Goal: Task Accomplishment & Management: Manage account settings

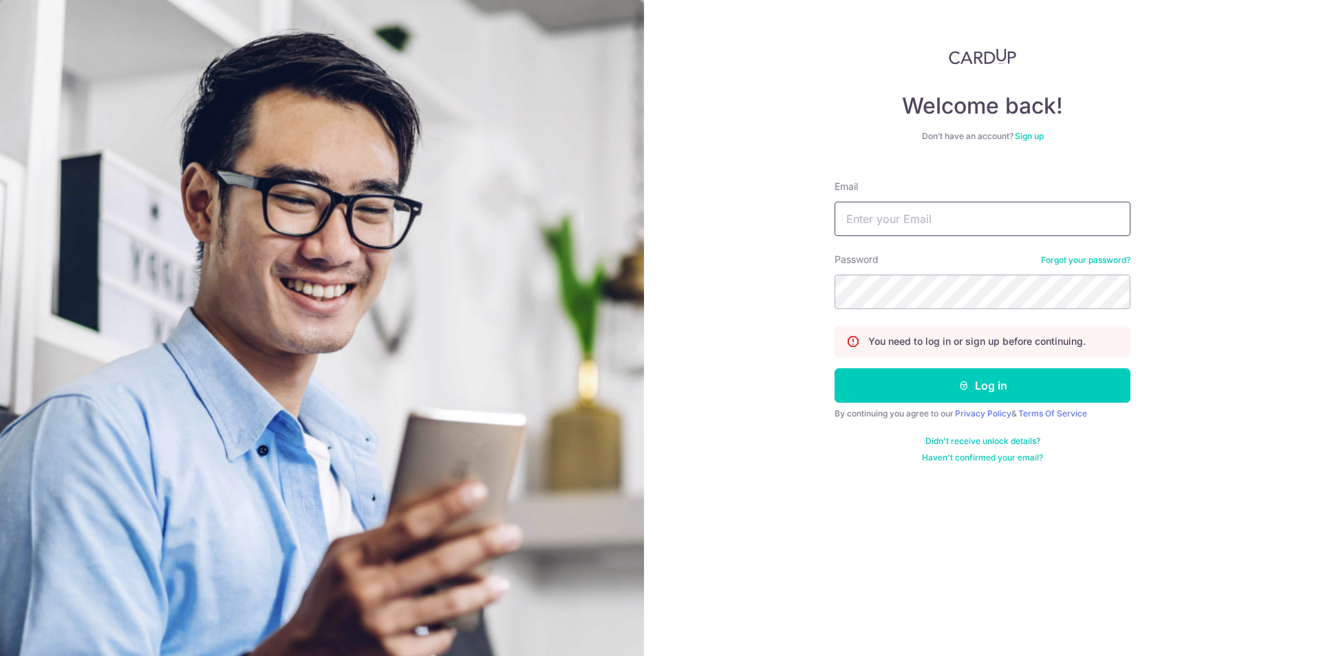
click at [920, 219] on input "Email" at bounding box center [982, 219] width 296 height 34
drag, startPoint x: 995, startPoint y: 217, endPoint x: 780, endPoint y: 238, distance: 215.6
click at [780, 238] on div "Welcome back! Don’t have an account? Sign up Email LWCS95@YMAIL.COM Password Fo…" at bounding box center [982, 328] width 677 height 656
type input "lwcs95@ymail.com"
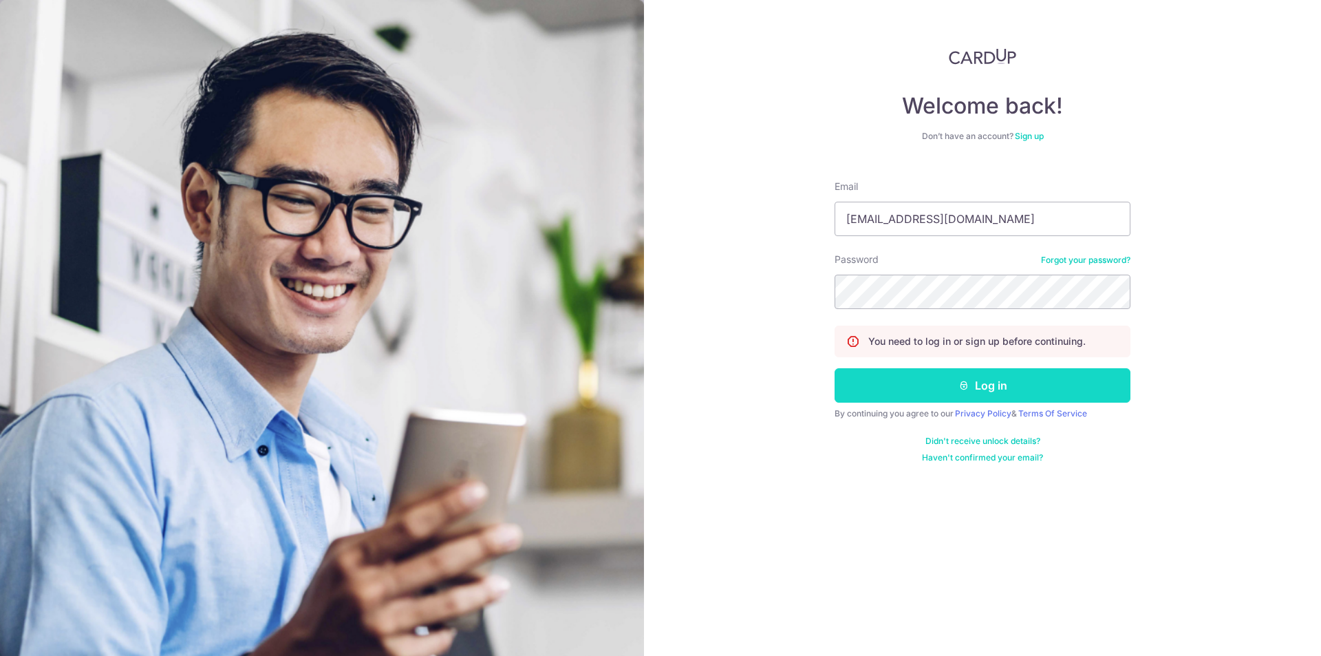
click at [962, 389] on icon "submit" at bounding box center [963, 385] width 11 height 11
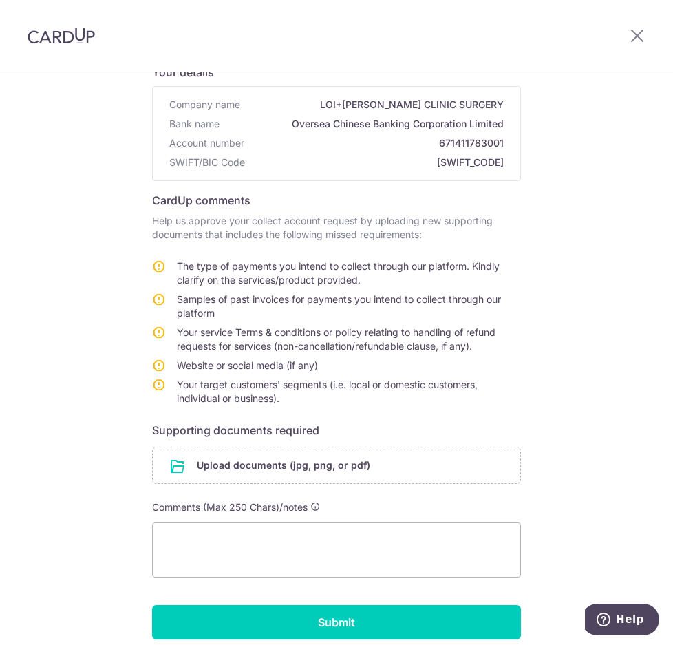
scroll to position [138, 0]
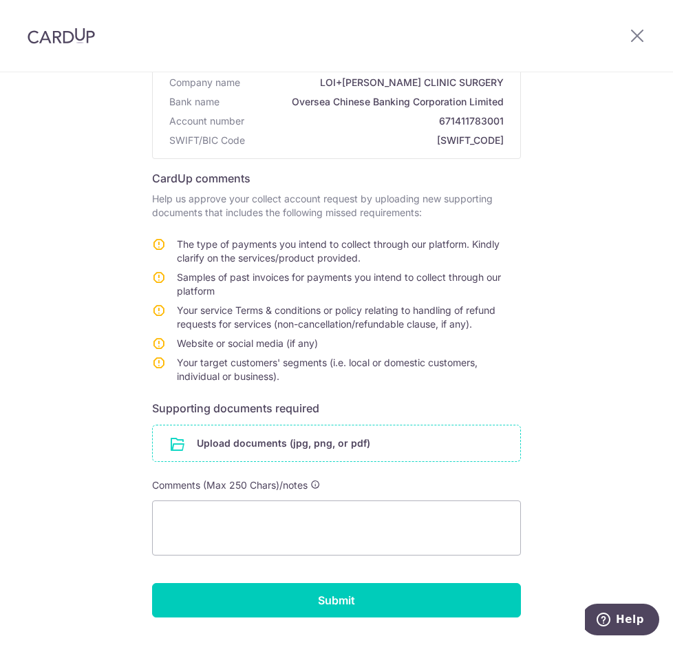
click at [320, 446] on input "file" at bounding box center [336, 443] width 367 height 36
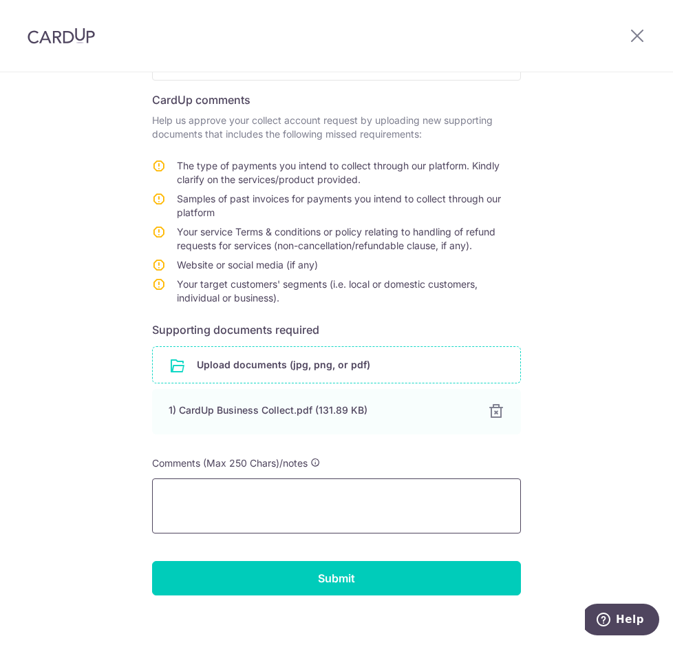
scroll to position [231, 0]
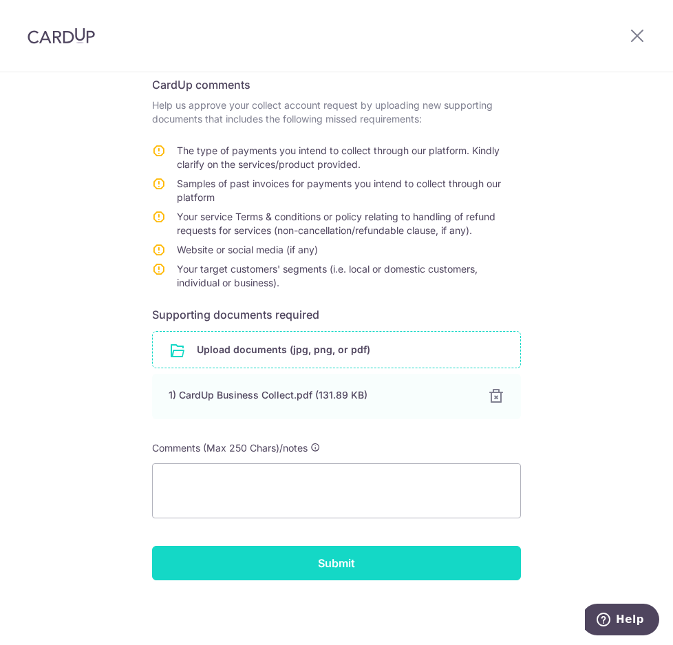
click at [332, 569] on input "Submit" at bounding box center [336, 563] width 369 height 34
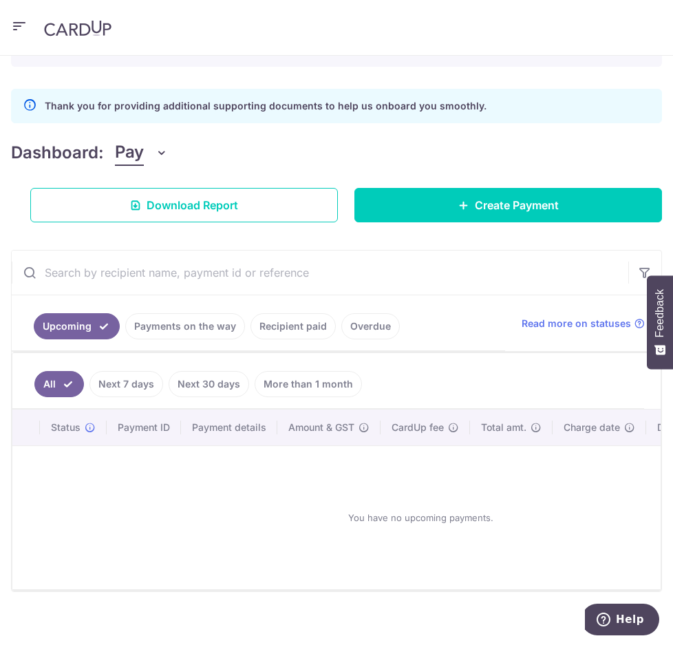
scroll to position [175, 0]
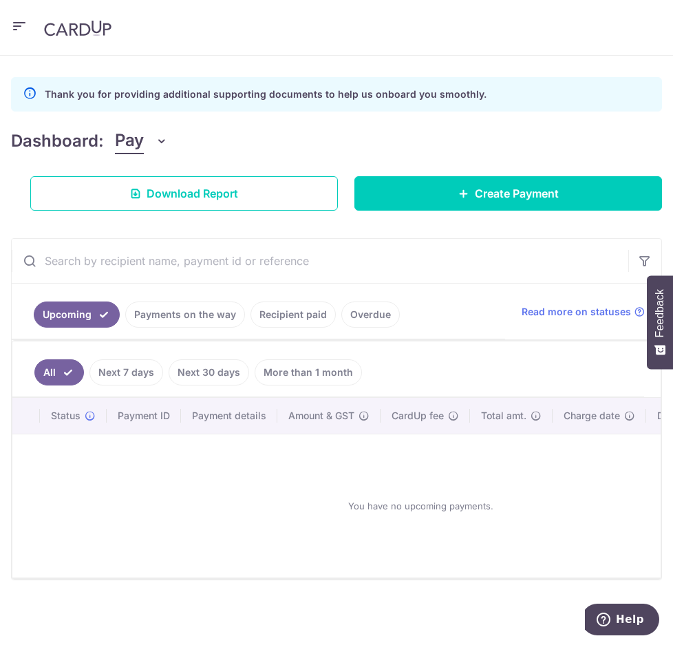
click at [134, 137] on span "Pay" at bounding box center [129, 141] width 29 height 26
click at [14, 26] on icon "button" at bounding box center [19, 26] width 17 height 17
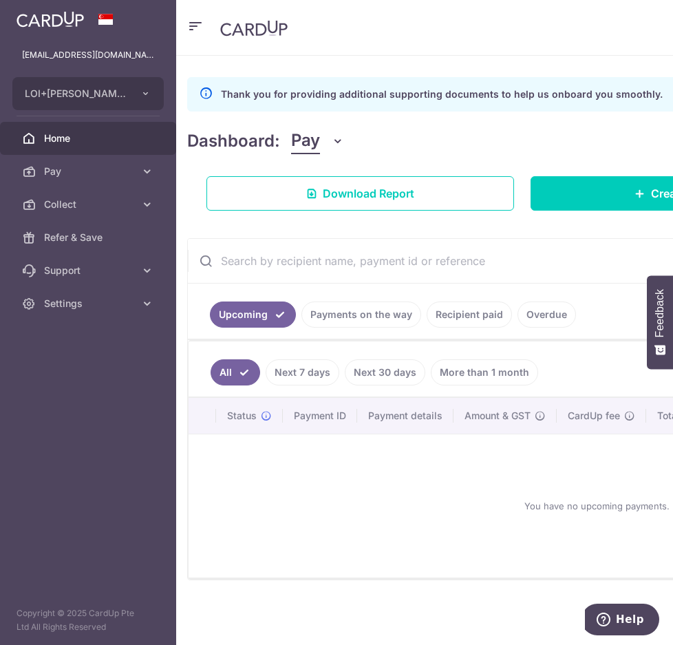
click at [50, 139] on span "Home" at bounding box center [89, 138] width 91 height 14
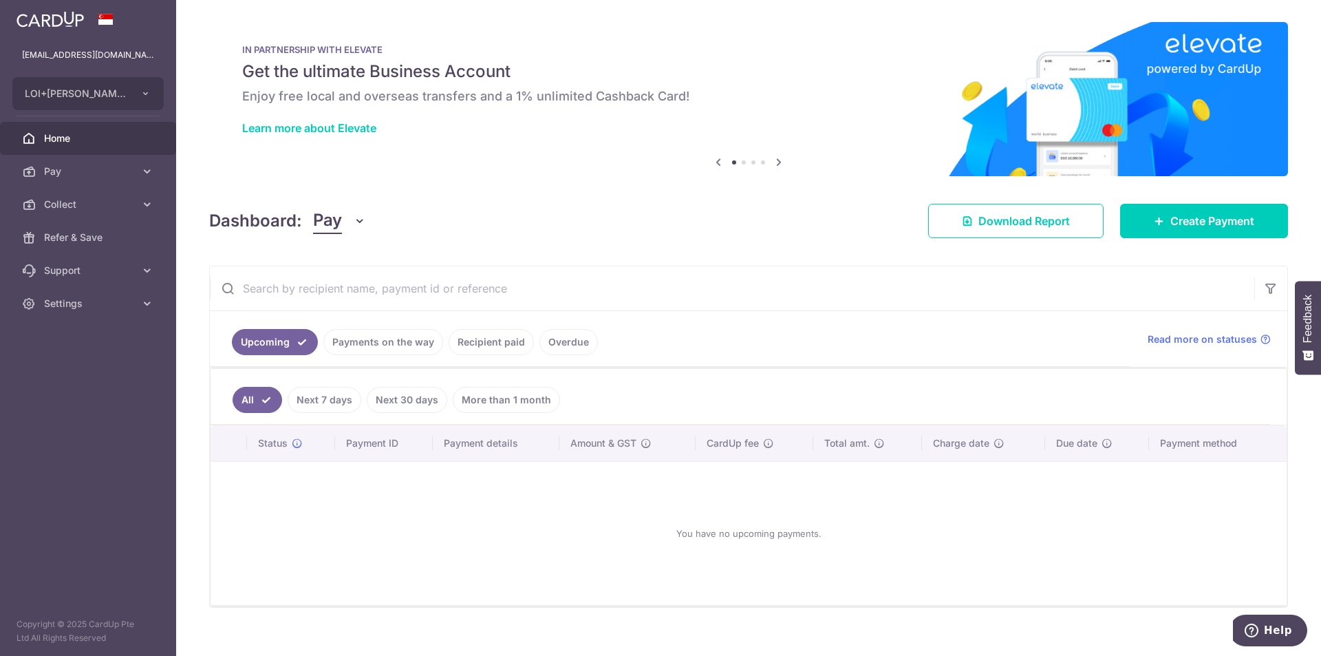
click at [396, 343] on link "Payments on the way" at bounding box center [383, 342] width 120 height 26
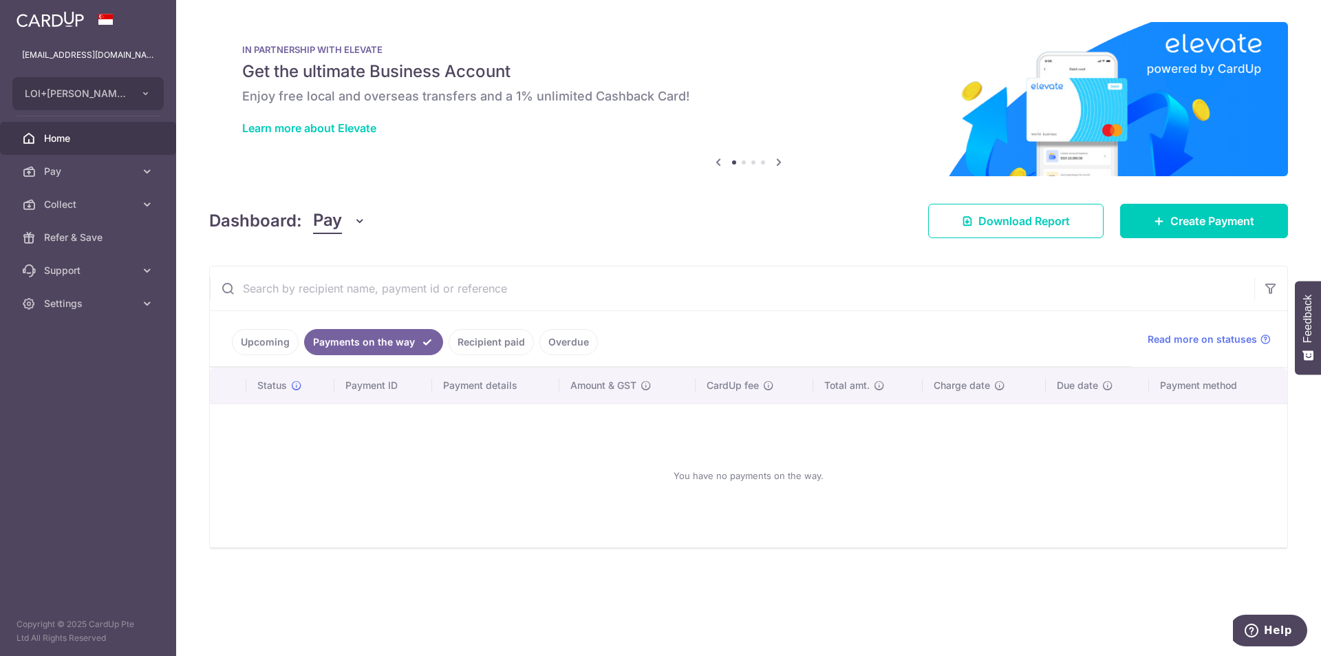
click at [480, 345] on link "Recipient paid" at bounding box center [491, 342] width 85 height 26
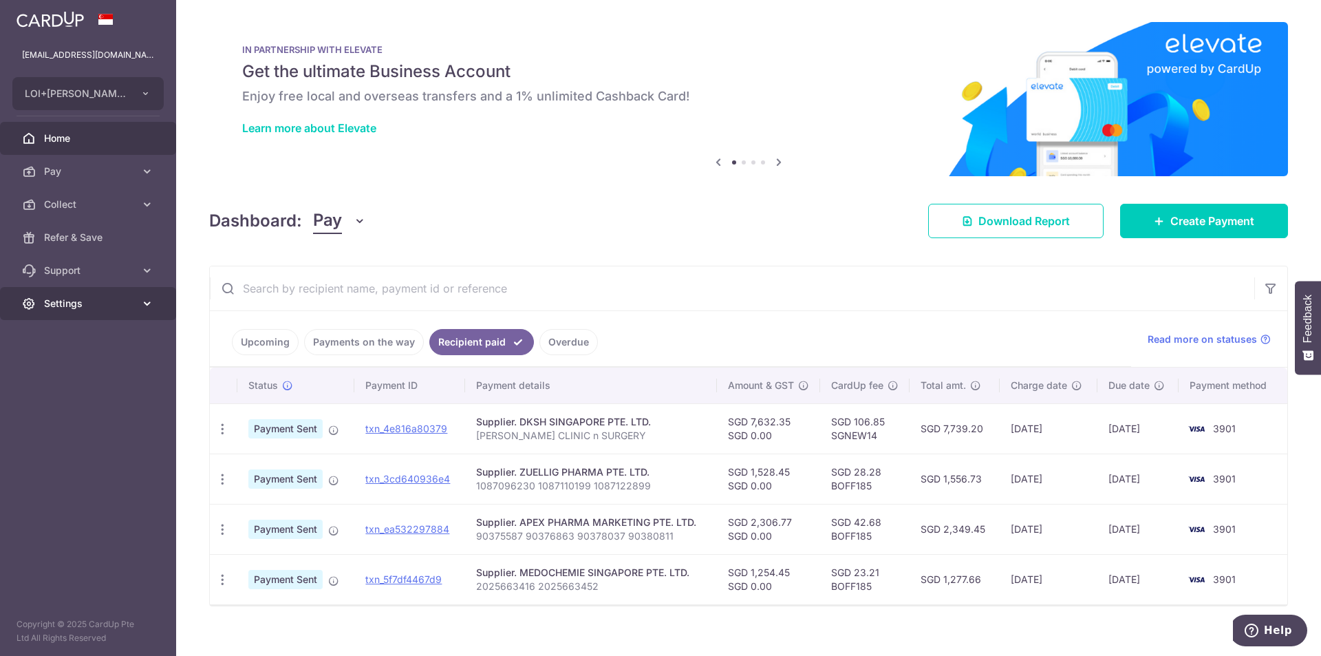
click at [87, 306] on span "Settings" at bounding box center [89, 304] width 91 height 14
click at [68, 366] on span "Logout" at bounding box center [89, 370] width 91 height 14
